Goal: Transaction & Acquisition: Purchase product/service

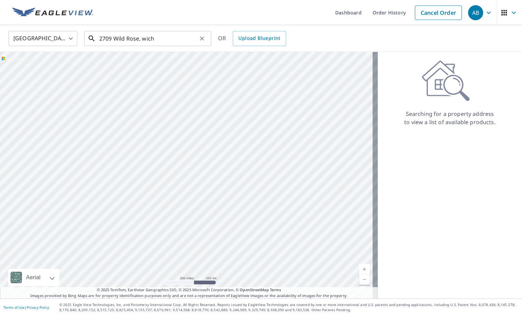
click at [140, 39] on input "2709 Wild Rose, wich" at bounding box center [148, 38] width 98 height 19
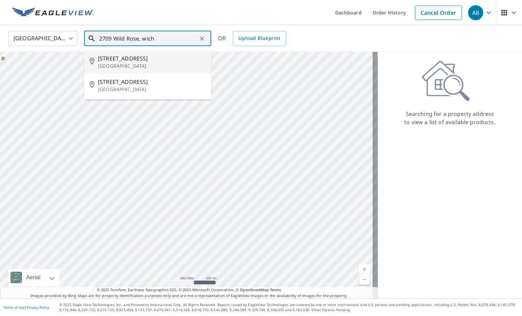
click at [126, 58] on span "[STREET_ADDRESS]" at bounding box center [152, 58] width 108 height 8
type input "[STREET_ADDRESS]"
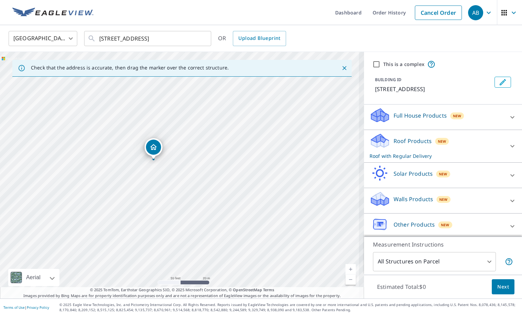
click at [508, 145] on icon at bounding box center [512, 146] width 8 height 8
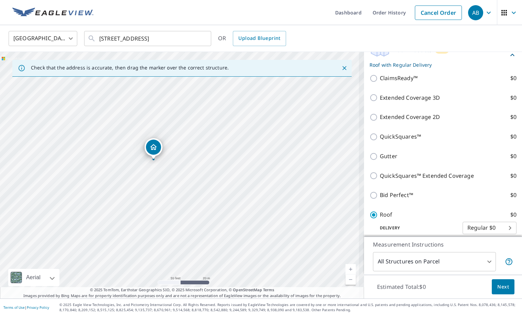
scroll to position [103, 0]
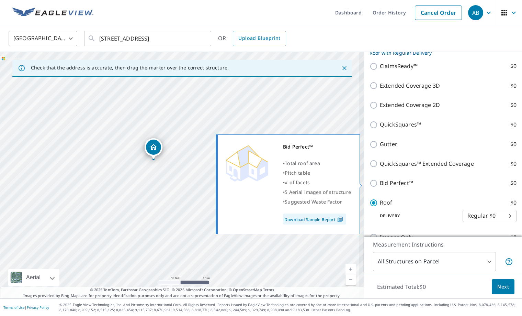
click at [369, 183] on input "Bid Perfect™ $0" at bounding box center [374, 183] width 10 height 8
checkbox input "true"
type input "1"
checkbox input "false"
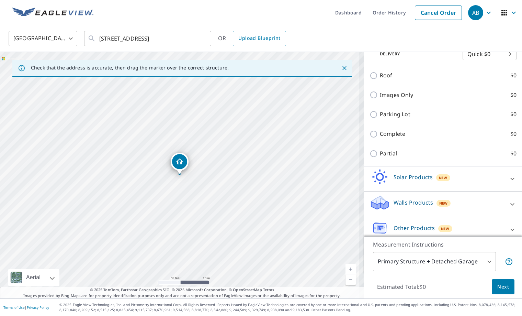
scroll to position [270, 0]
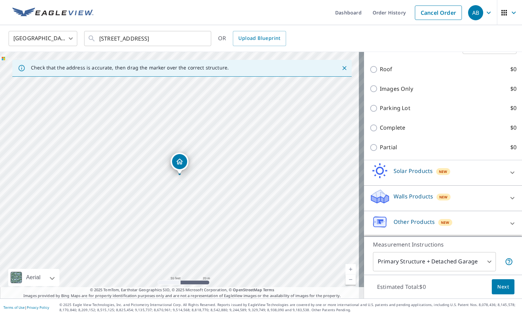
click at [453, 260] on body "AB AB Dashboard Order History Cancel Order AB [GEOGRAPHIC_DATA] [GEOGRAPHIC_DAT…" at bounding box center [261, 158] width 522 height 316
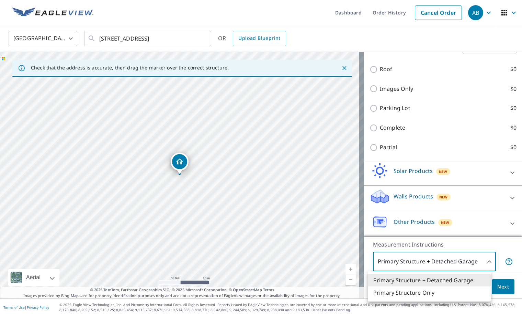
click at [394, 293] on li "Primary Structure Only" at bounding box center [429, 292] width 123 height 12
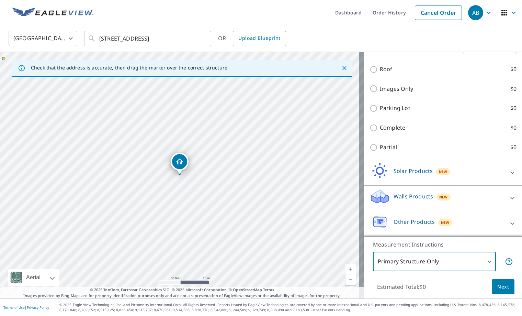
click at [401, 260] on body "AB AB Dashboard Order History Cancel Order AB [GEOGRAPHIC_DATA] [GEOGRAPHIC_DAT…" at bounding box center [261, 158] width 522 height 316
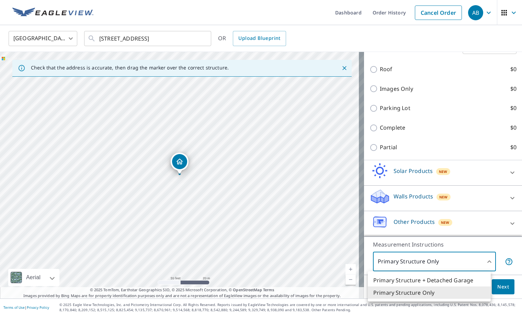
click at [417, 279] on li "Primary Structure + Detached Garage" at bounding box center [429, 280] width 123 height 12
type input "1"
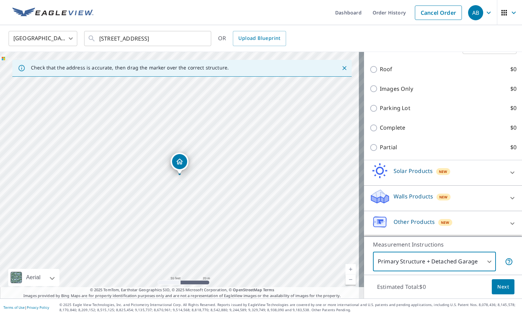
click at [497, 287] on span "Next" at bounding box center [503, 286] width 12 height 9
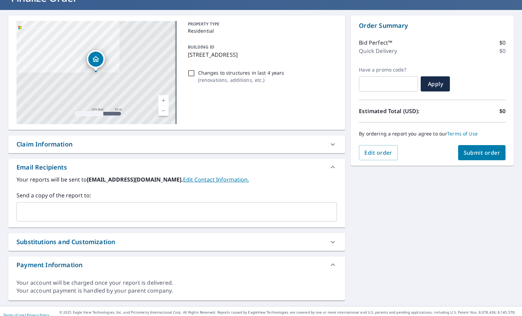
scroll to position [61, 0]
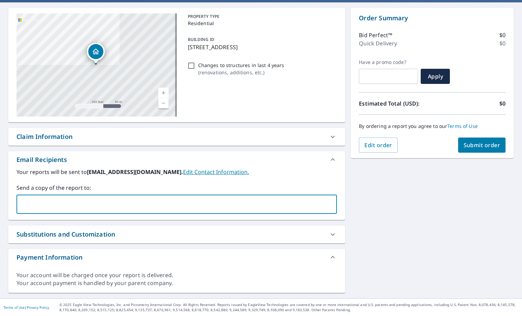
click at [62, 203] on input "text" at bounding box center [172, 203] width 304 height 13
type input "[PERSON_NAME]"
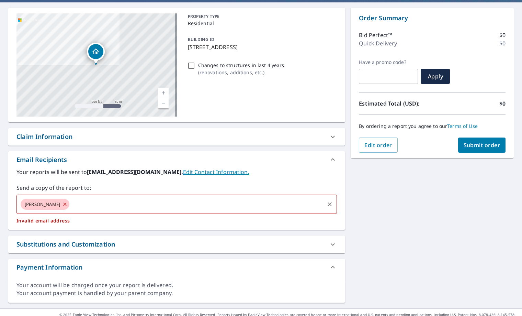
checkbox input "true"
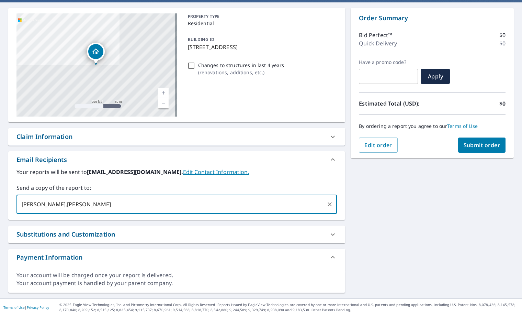
type input "[PERSON_NAME].[PERSON_NAME]"
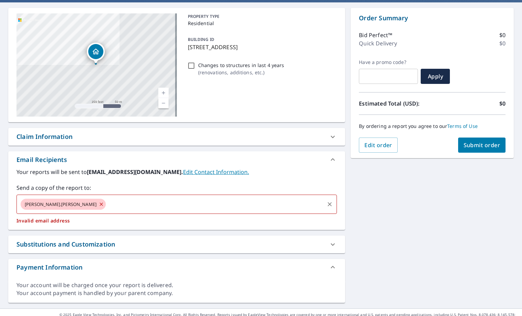
drag, startPoint x: 59, startPoint y: 204, endPoint x: 63, endPoint y: 204, distance: 3.5
click at [99, 204] on icon at bounding box center [101, 204] width 5 height 8
checkbox input "true"
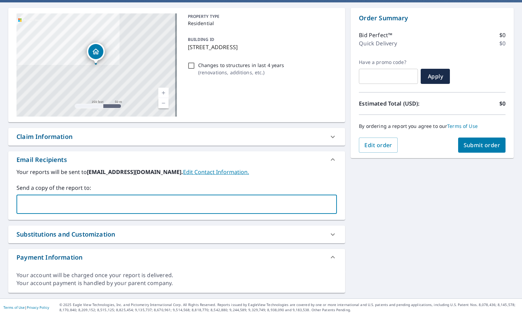
paste input "[PERSON_NAME][EMAIL_ADDRESS][PERSON_NAME][DOMAIN_NAME]"
type input "[PERSON_NAME][EMAIL_ADDRESS][PERSON_NAME][DOMAIN_NAME]"
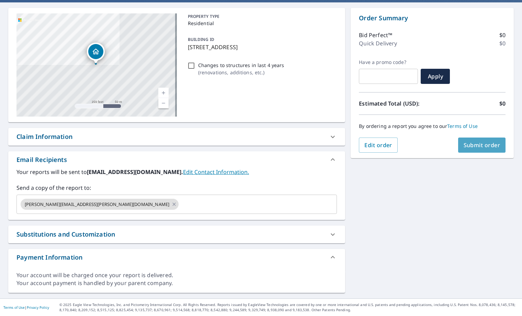
click at [475, 143] on span "Submit order" at bounding box center [482, 145] width 37 height 8
checkbox input "true"
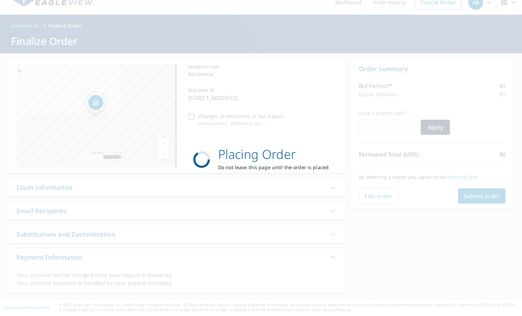
scroll to position [10, 0]
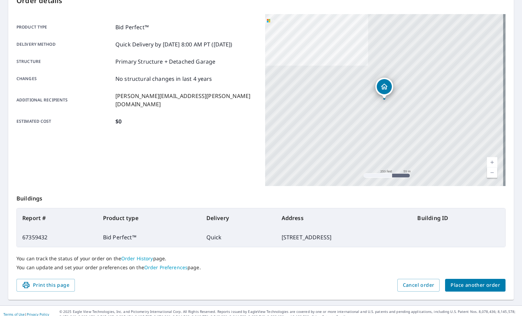
scroll to position [89, 0]
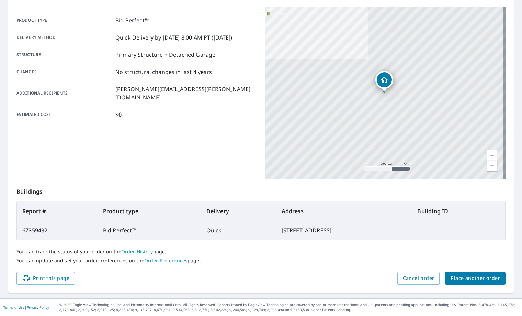
click at [30, 231] on td "67359432" at bounding box center [57, 229] width 81 height 19
copy td "67359432"
